Goal: Task Accomplishment & Management: Use online tool/utility

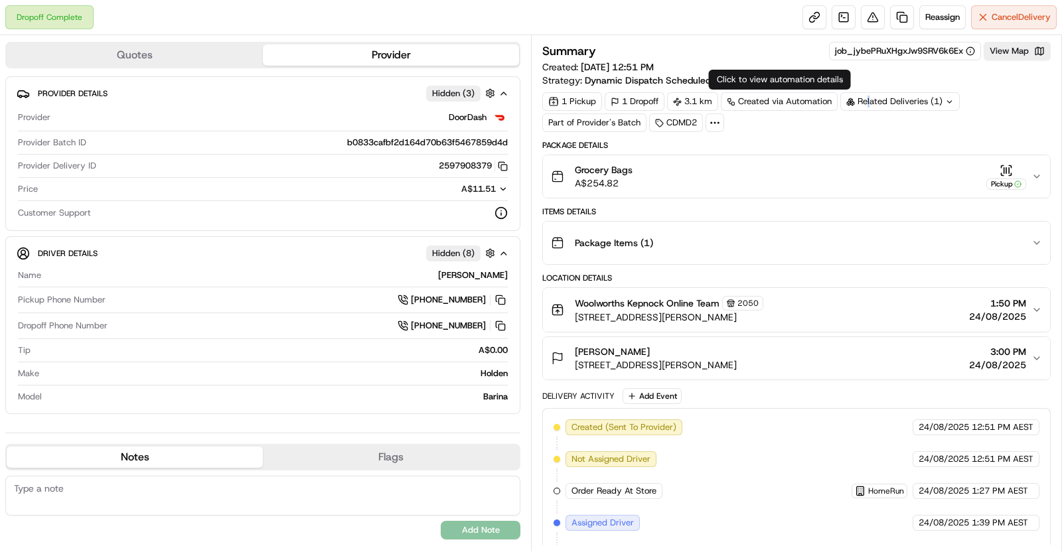
click at [869, 96] on div "Related Deliveries (1)" at bounding box center [899, 101] width 119 height 19
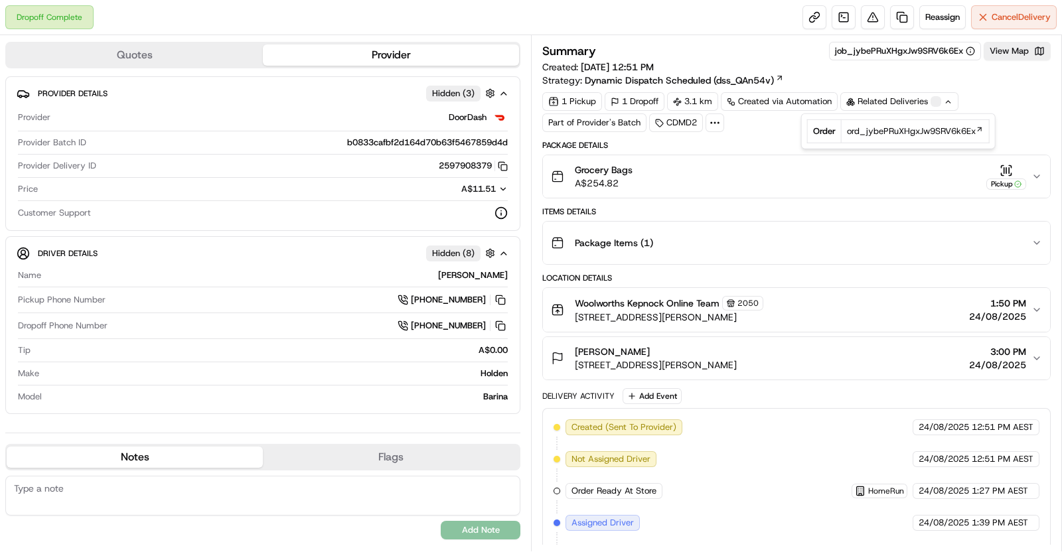
click at [727, 135] on div "Summary job_jybePRuXHgxJw9SRV6k6Ex View Map Created: [DATE] 12:51 PM Strategy: …" at bounding box center [796, 419] width 508 height 755
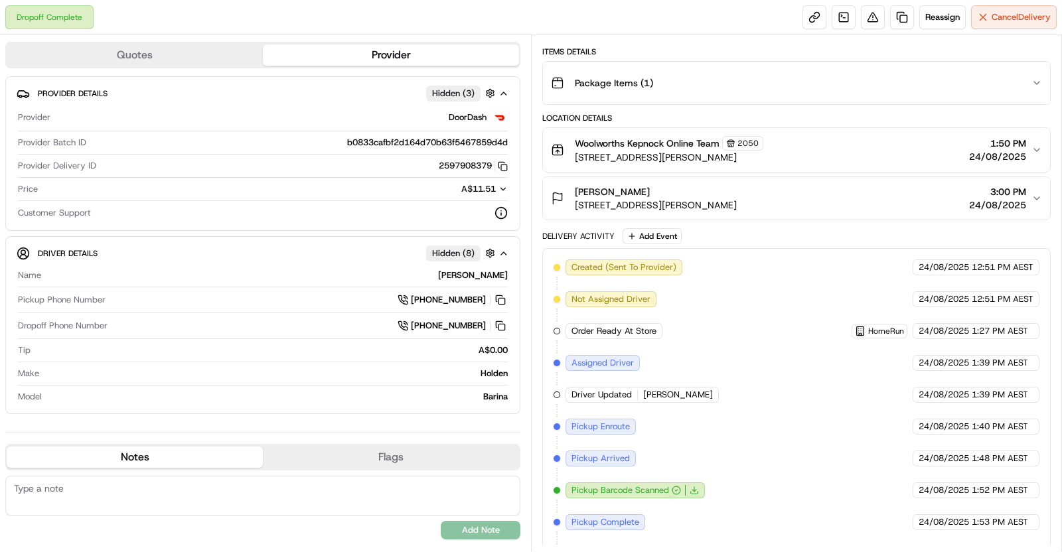
scroll to position [247, 0]
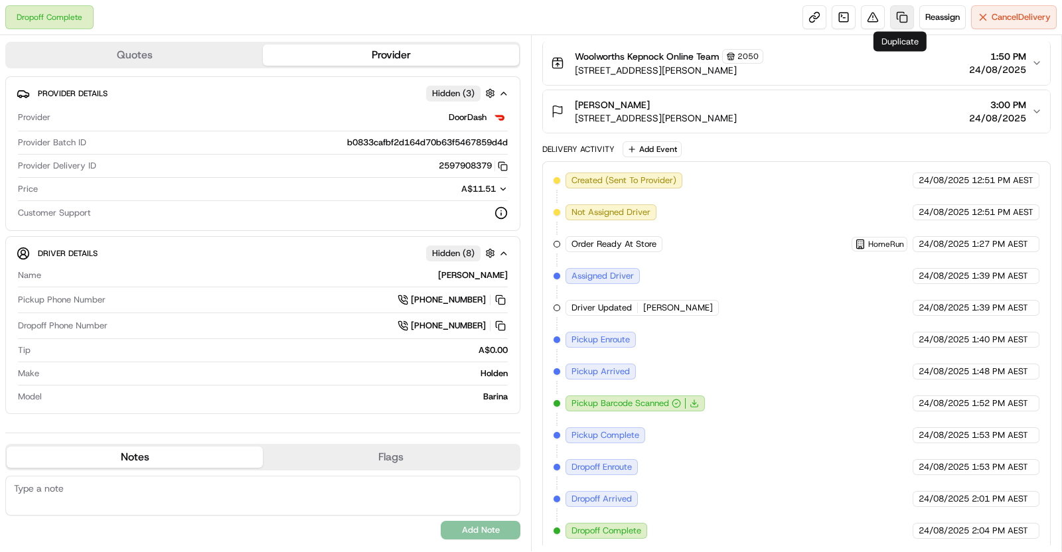
click at [905, 16] on link at bounding box center [902, 17] width 24 height 24
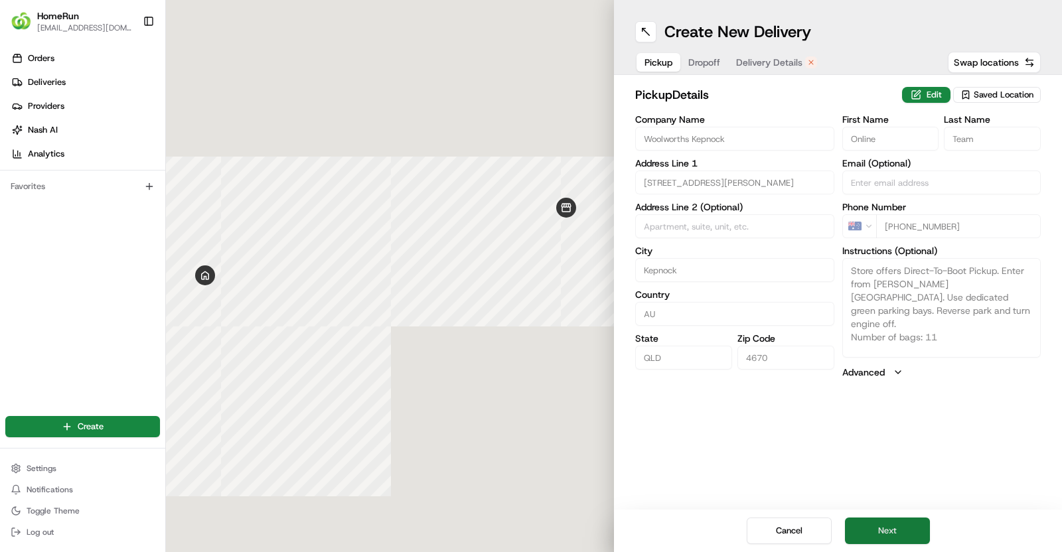
click at [866, 525] on button "Next" at bounding box center [887, 531] width 85 height 27
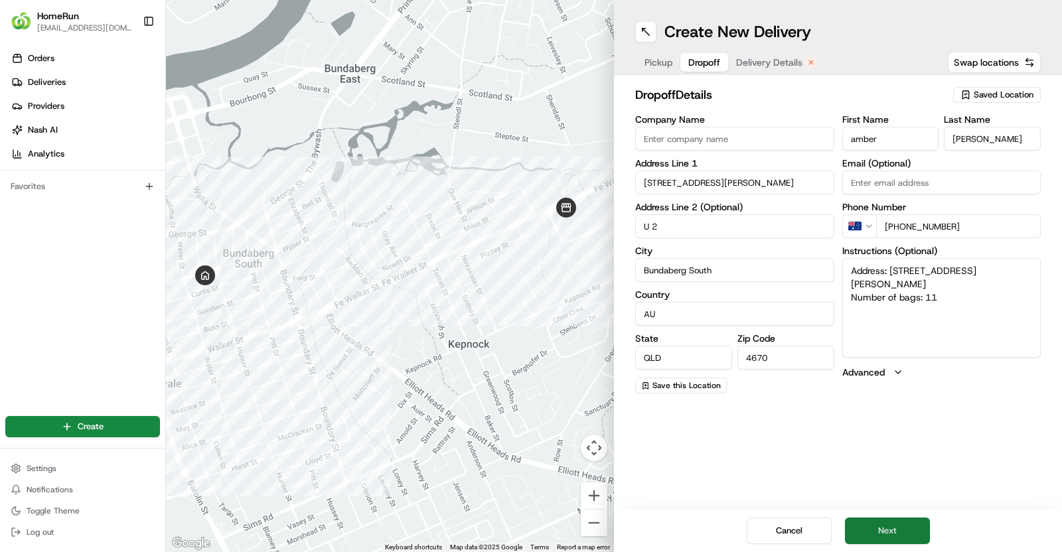
click at [888, 532] on button "Next" at bounding box center [887, 531] width 85 height 27
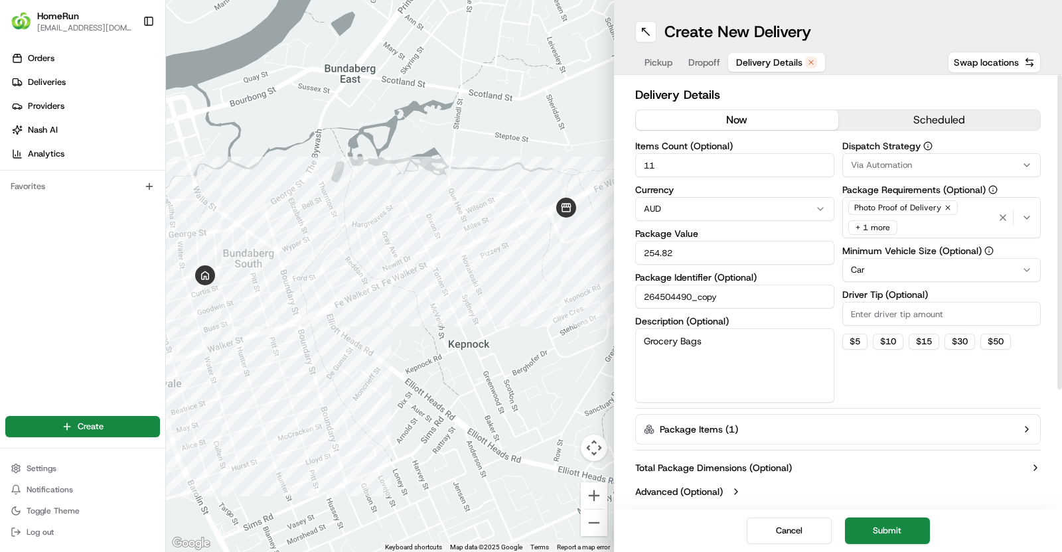
click at [803, 113] on button "now" at bounding box center [737, 120] width 202 height 20
click at [883, 526] on button "Submit" at bounding box center [887, 531] width 85 height 27
